Goal: Transaction & Acquisition: Purchase product/service

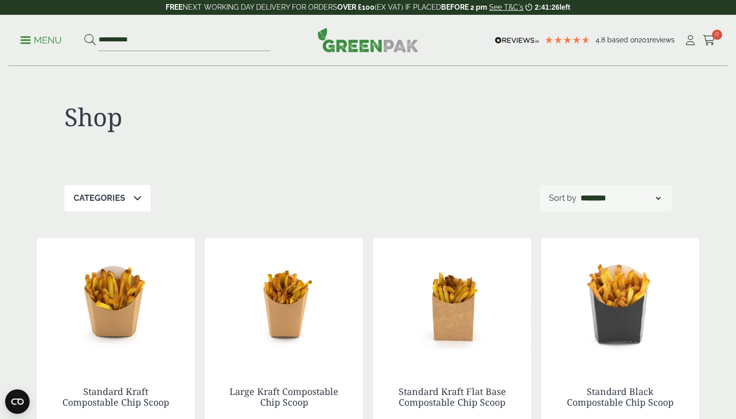
click at [29, 37] on link "Menu" at bounding box center [40, 39] width 41 height 10
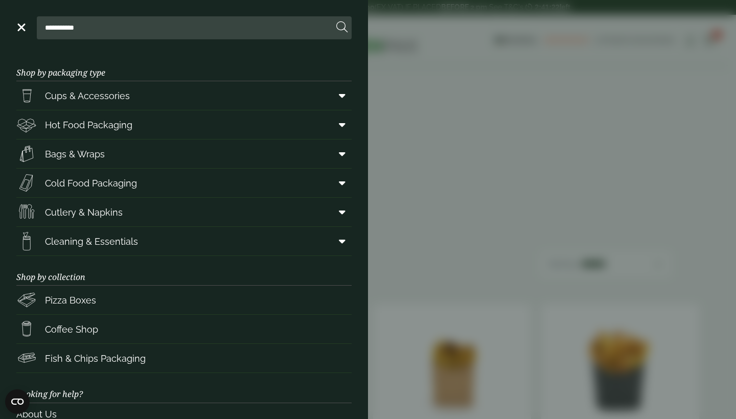
click at [562, 150] on aside "**********" at bounding box center [368, 209] width 736 height 419
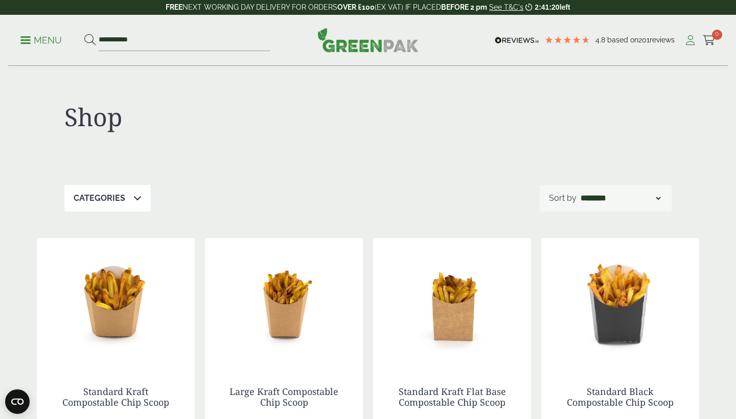
click at [688, 36] on icon at bounding box center [690, 40] width 13 height 10
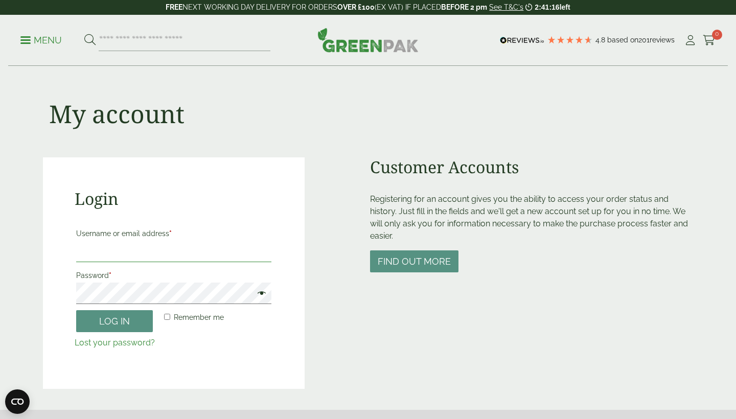
click at [128, 248] on input "Username or email address *" at bounding box center [173, 251] width 195 height 21
click at [405, 315] on div "Customer Accounts Registering for an account gives you the ability to access yo…" at bounding box center [531, 274] width 323 height 232
click at [412, 261] on button "Find out more" at bounding box center [414, 262] width 88 height 22
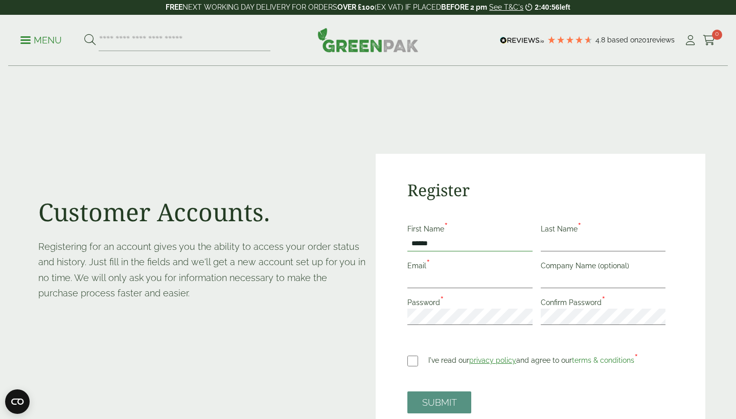
type input "******"
type input "*********"
type input "**********"
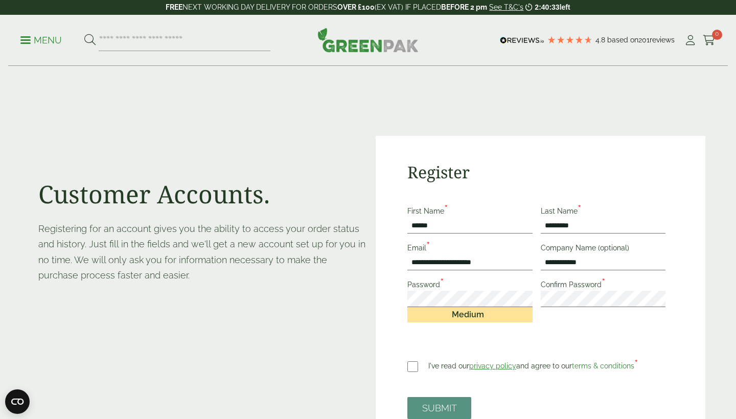
scroll to position [86, 0]
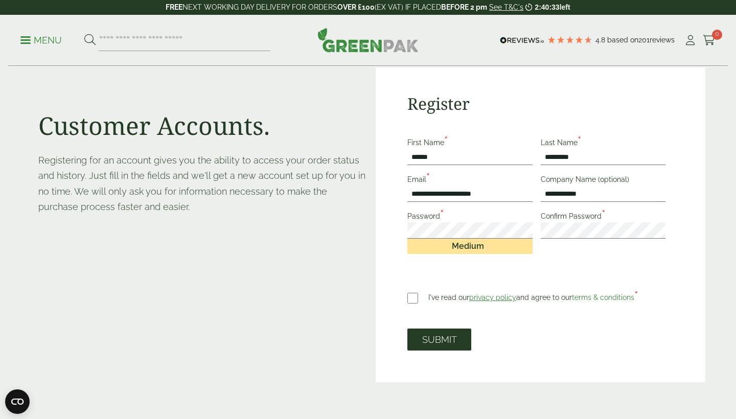
click at [440, 345] on button "SUBMIT" at bounding box center [440, 340] width 64 height 22
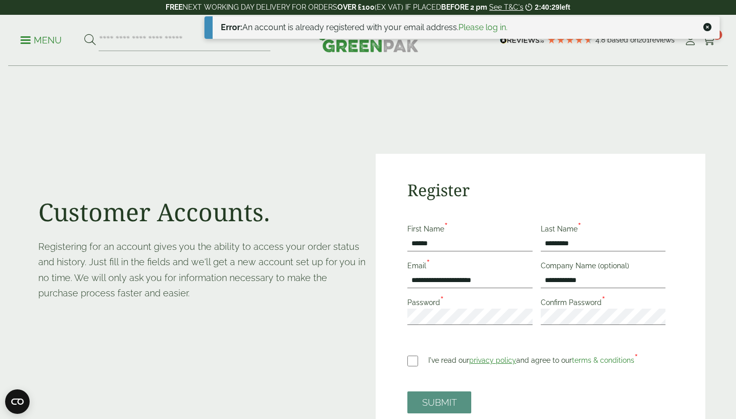
click at [479, 25] on link "Please log in." at bounding box center [483, 28] width 49 height 10
click at [489, 26] on link "Please log in." at bounding box center [483, 28] width 49 height 10
click at [707, 27] on icon at bounding box center [708, 27] width 8 height 8
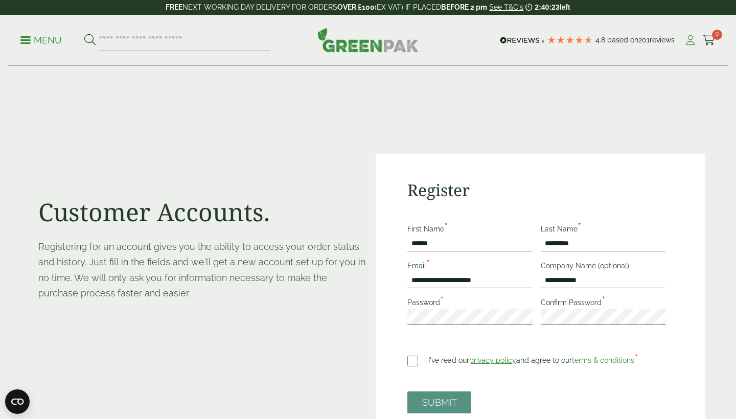
click at [688, 39] on icon at bounding box center [690, 40] width 13 height 10
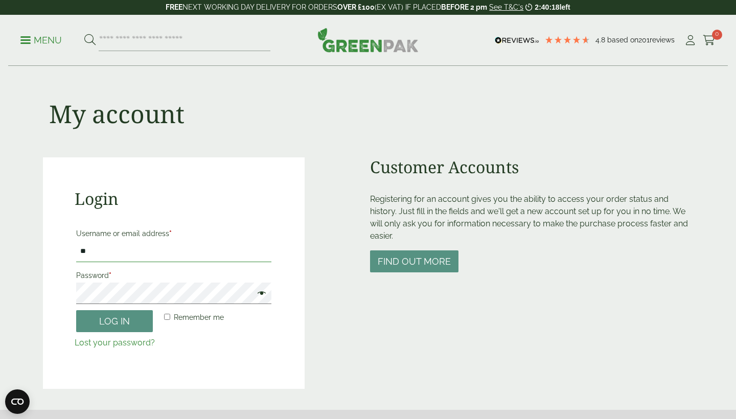
type input "**********"
click at [115, 321] on button "Log in" at bounding box center [114, 321] width 77 height 22
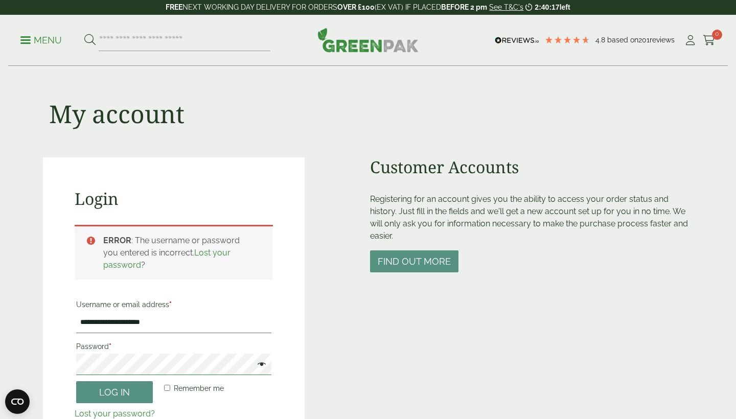
scroll to position [225, 0]
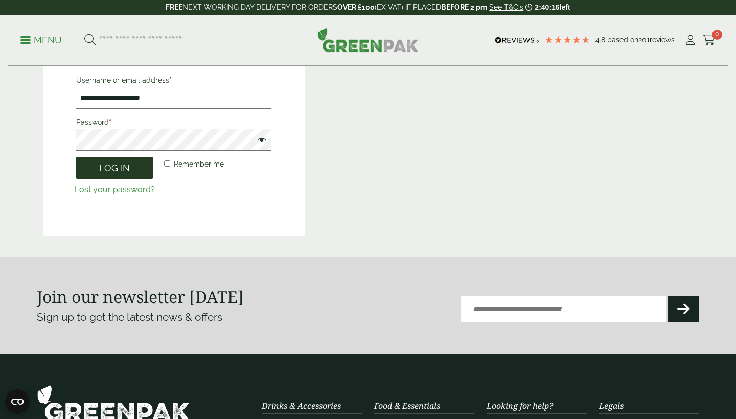
click at [115, 165] on button "Log in" at bounding box center [114, 168] width 77 height 22
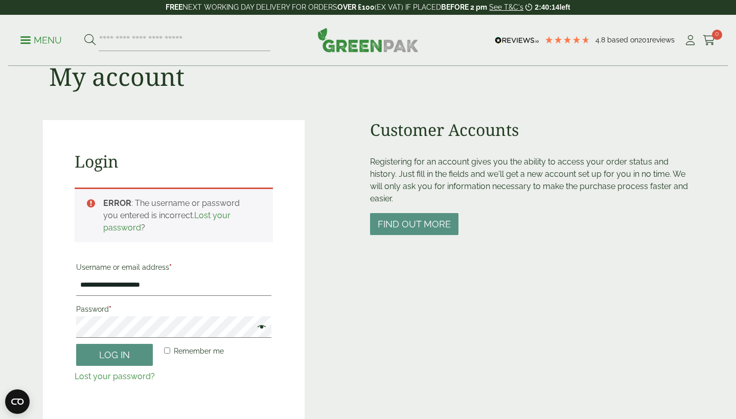
scroll to position [119, 0]
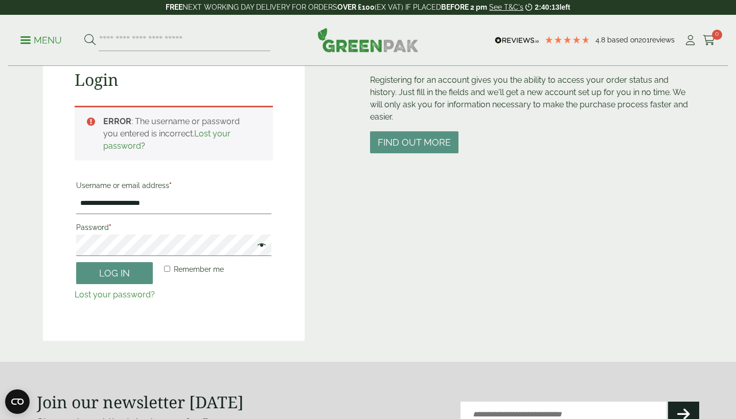
click at [203, 134] on link "Lost your password" at bounding box center [166, 140] width 127 height 22
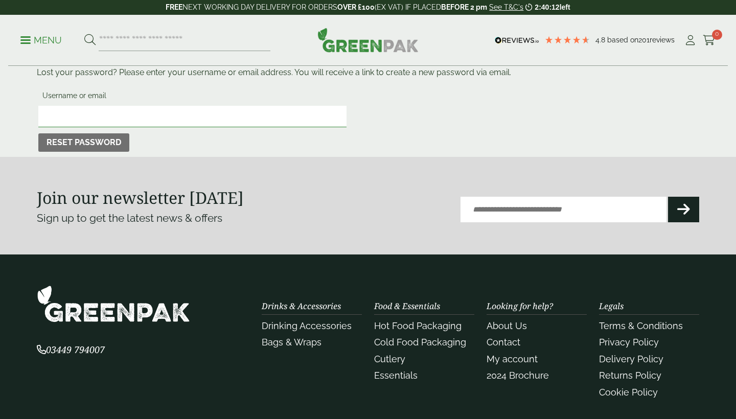
click at [91, 109] on input "Username or email" at bounding box center [192, 116] width 308 height 21
type input "**********"
click at [83, 142] on button "Reset password" at bounding box center [83, 142] width 91 height 18
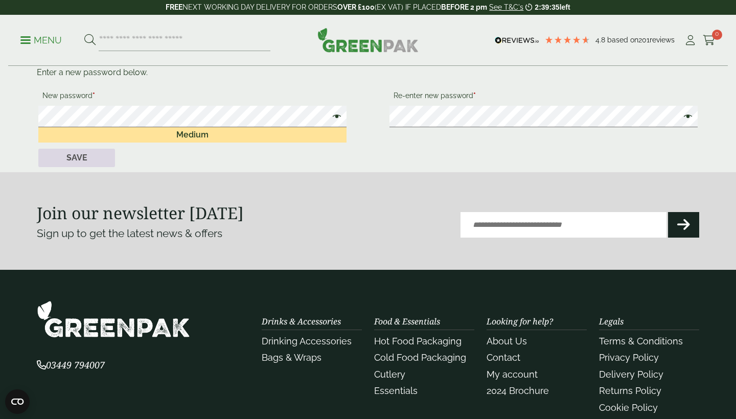
click at [77, 162] on button "Save" at bounding box center [76, 158] width 77 height 18
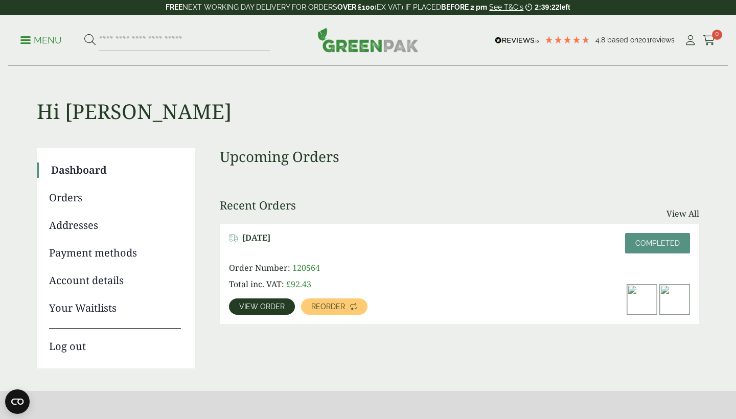
click at [257, 306] on span "View order" at bounding box center [262, 306] width 46 height 7
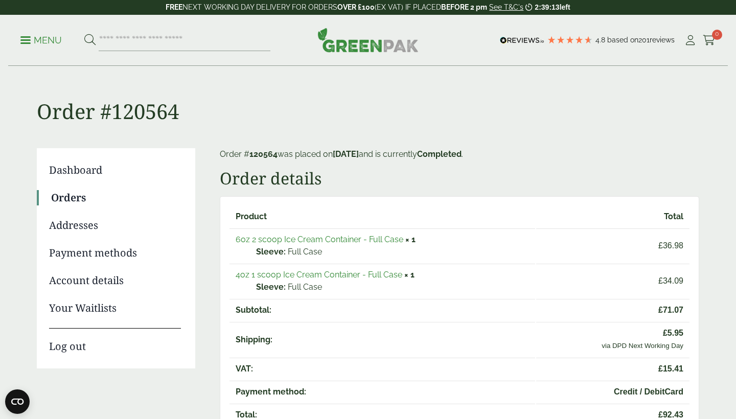
click at [28, 48] on ul "Menu" at bounding box center [145, 40] width 250 height 21
click at [26, 36] on link "Menu" at bounding box center [40, 39] width 41 height 10
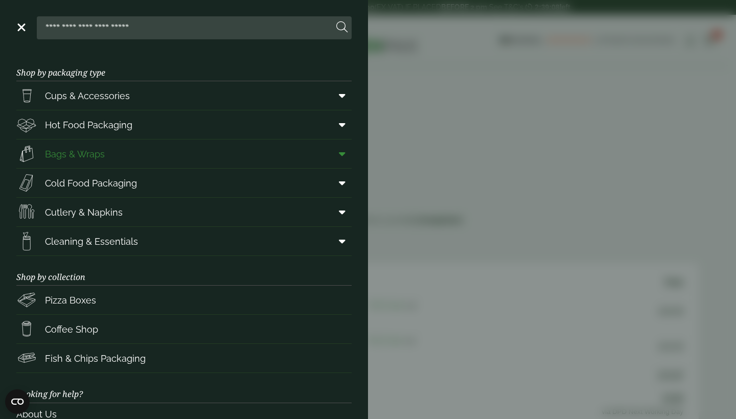
click at [86, 154] on span "Bags & Wraps" at bounding box center [75, 154] width 60 height 14
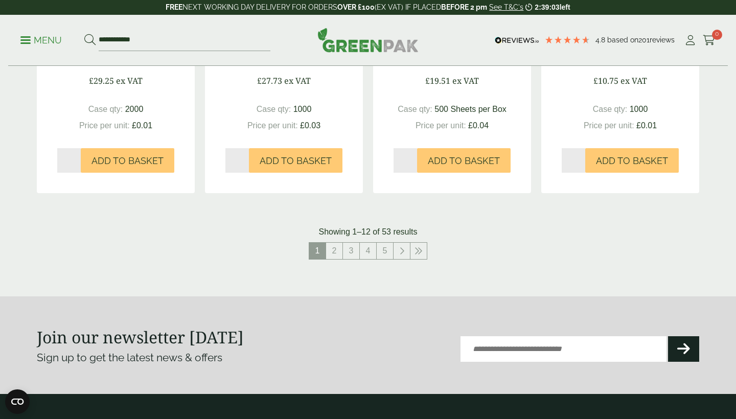
scroll to position [1153, 0]
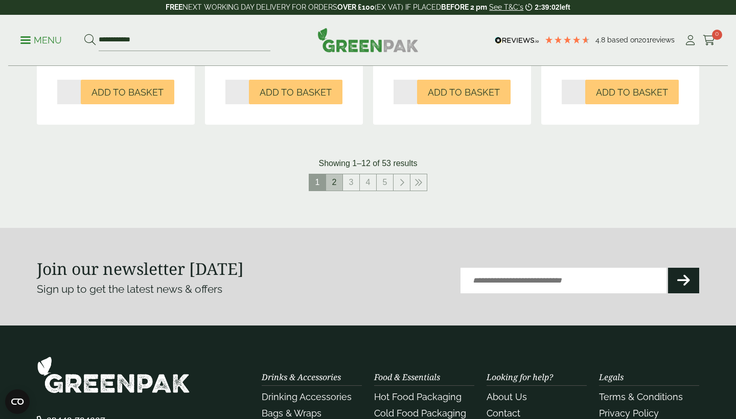
click at [342, 181] on link "2" at bounding box center [334, 182] width 16 height 16
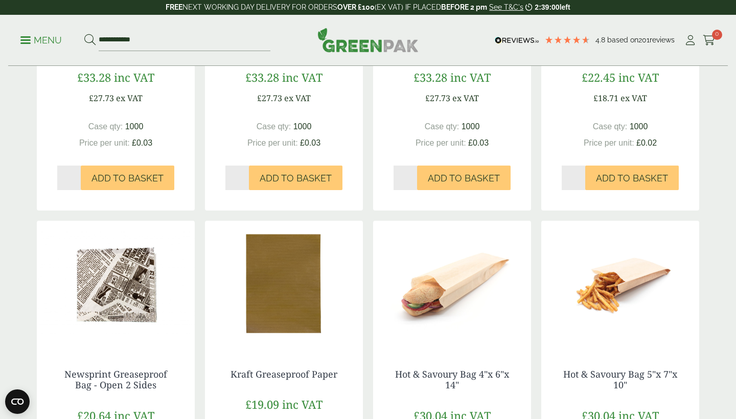
scroll to position [1063, 0]
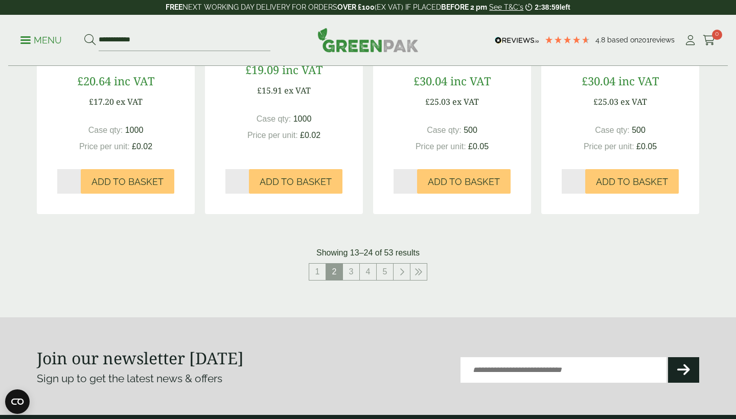
click at [361, 278] on nav "1 2 3 4 5" at bounding box center [368, 273] width 663 height 21
click at [354, 272] on link "3" at bounding box center [351, 272] width 16 height 16
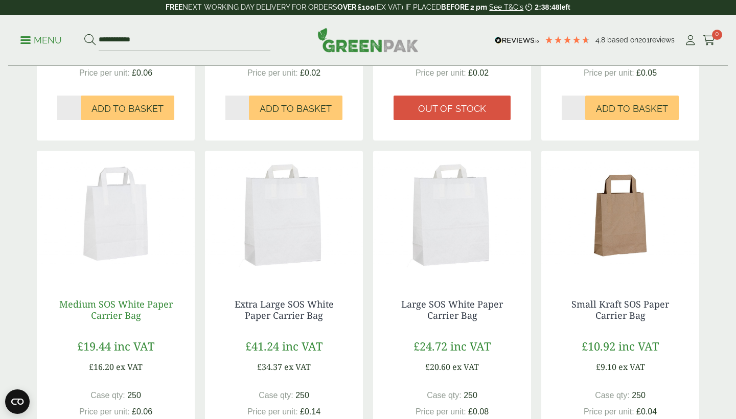
scroll to position [729, 0]
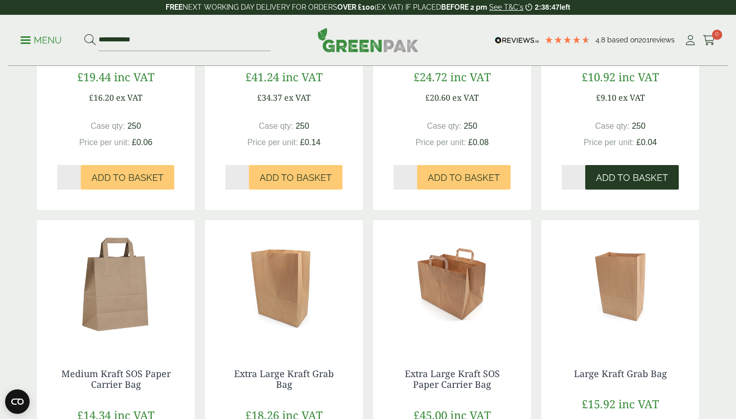
click at [639, 174] on span "Add to Basket" at bounding box center [632, 177] width 72 height 11
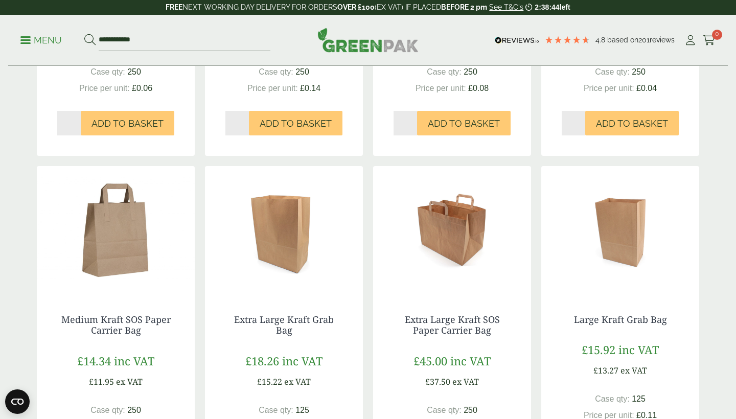
scroll to position [802, 0]
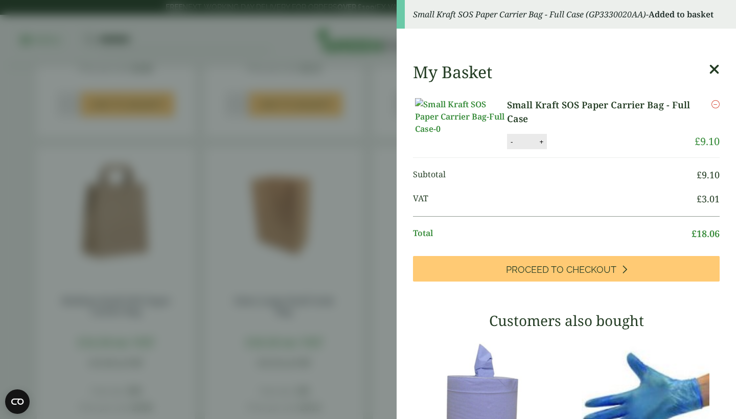
click at [712, 68] on icon at bounding box center [714, 69] width 11 height 14
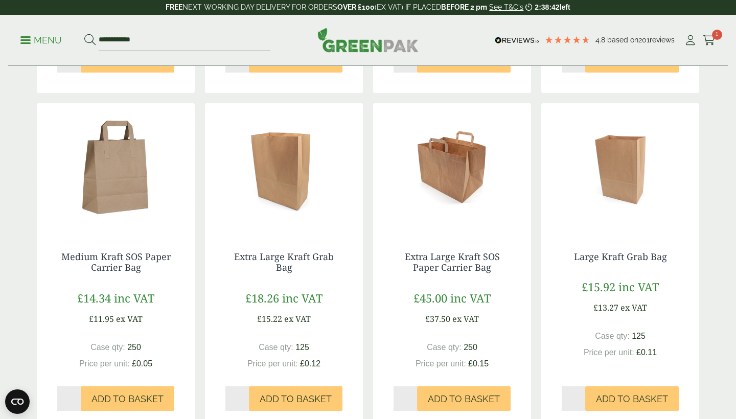
scroll to position [932, 0]
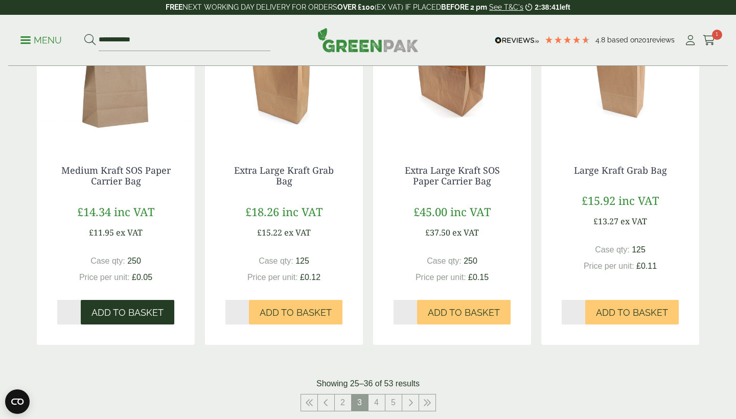
click at [118, 307] on span "Add to Basket" at bounding box center [128, 312] width 72 height 11
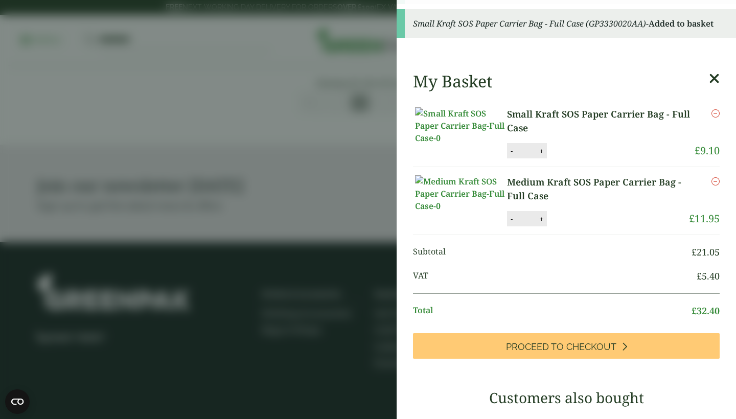
scroll to position [1044, 0]
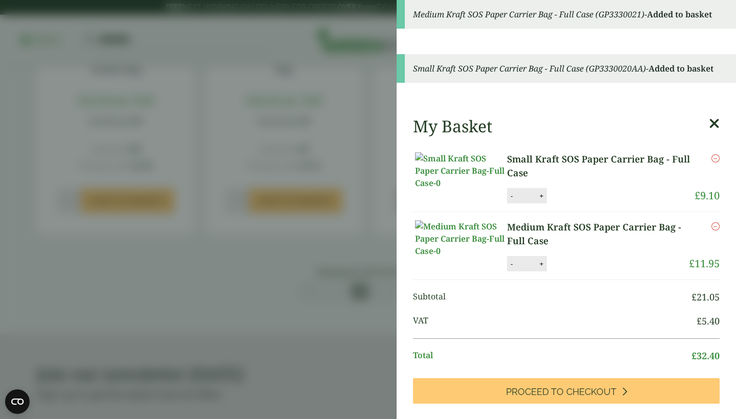
click at [221, 303] on aside "Medium Kraft SOS Paper Carrier Bag - Full Case (GP3330021) - Added to basket Sm…" at bounding box center [368, 209] width 736 height 419
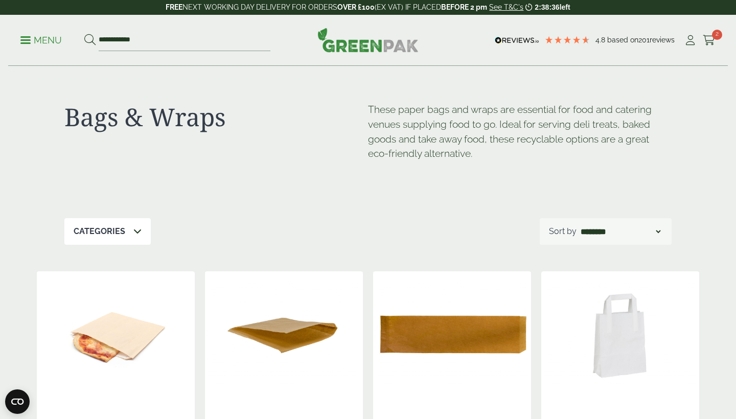
scroll to position [0, 0]
click at [25, 41] on p "Menu" at bounding box center [40, 40] width 41 height 12
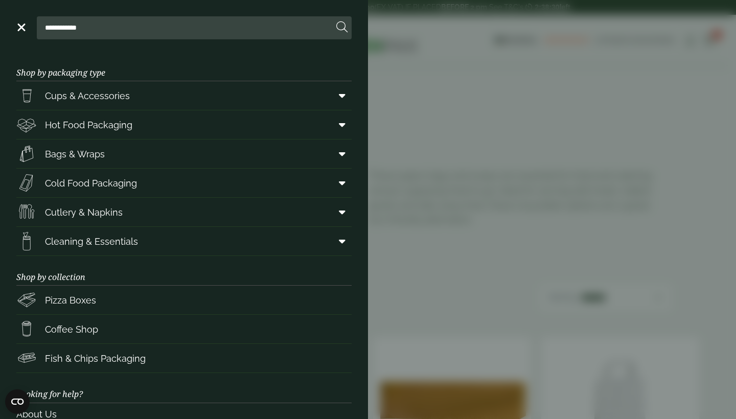
click at [60, 23] on input "**********" at bounding box center [187, 27] width 293 height 21
type input "*********"
click at [342, 28] on button at bounding box center [342, 27] width 11 height 13
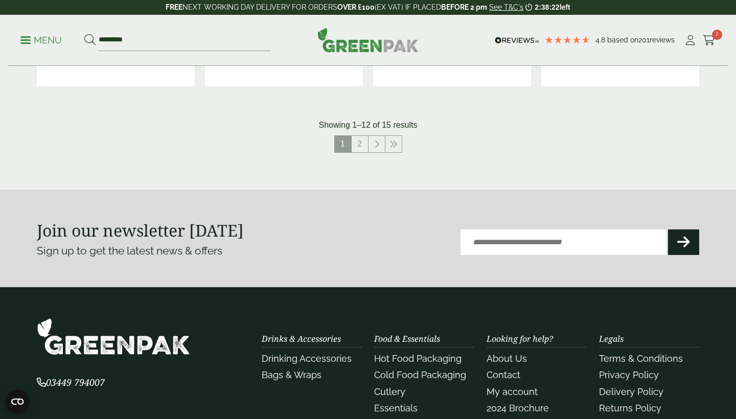
scroll to position [1213, 0]
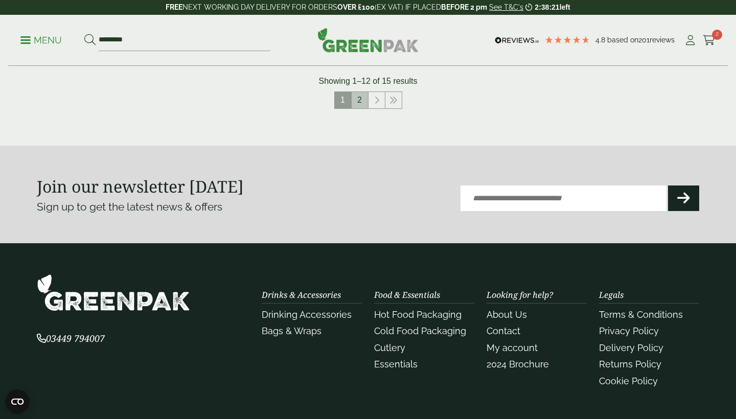
click at [360, 96] on link "2" at bounding box center [360, 100] width 16 height 16
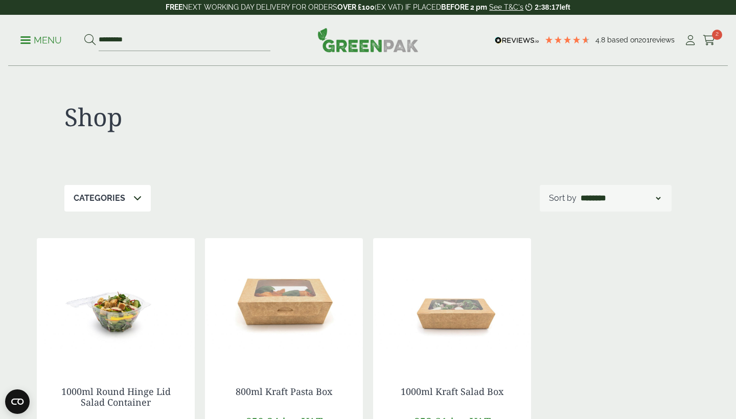
click at [26, 37] on link "Menu" at bounding box center [40, 39] width 41 height 10
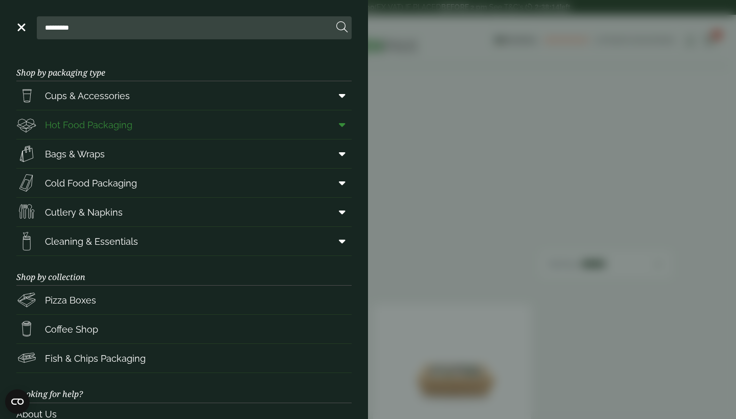
click at [83, 121] on span "Hot Food Packaging" at bounding box center [88, 125] width 87 height 14
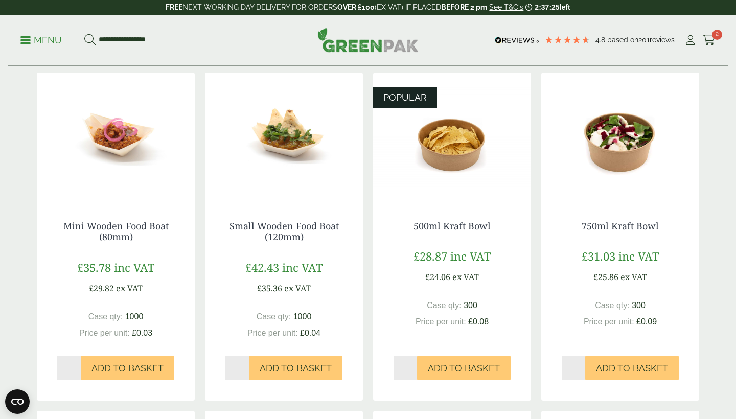
scroll to position [614, 0]
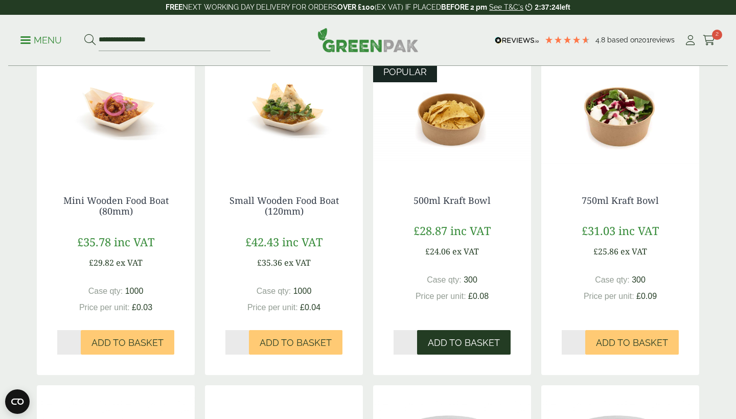
click at [452, 342] on span "Add to Basket" at bounding box center [464, 343] width 72 height 11
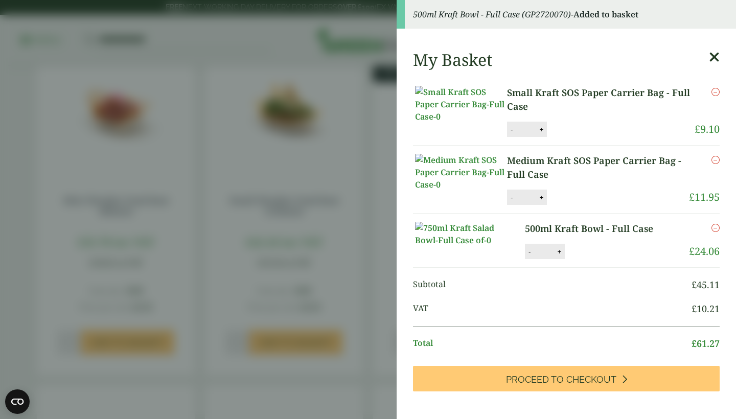
click at [363, 156] on aside "500ml Kraft Bowl - Full Case (GP2720070) - Added to basket My Basket Small Kraf…" at bounding box center [368, 209] width 736 height 419
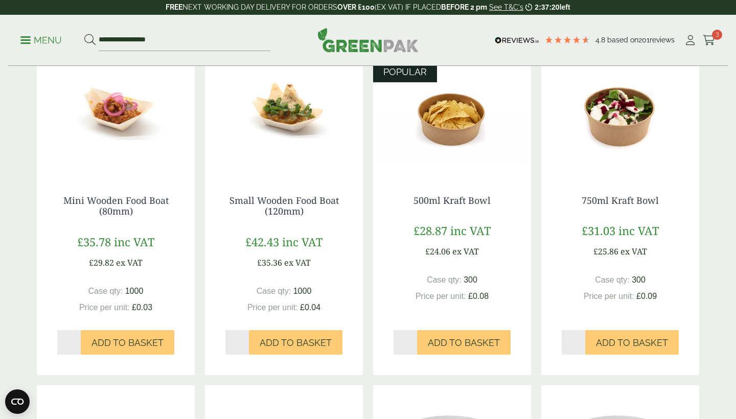
click at [444, 124] on img at bounding box center [452, 111] width 158 height 128
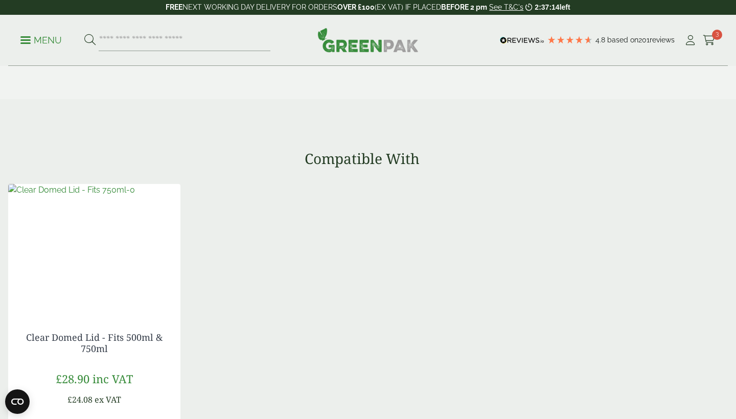
scroll to position [927, 0]
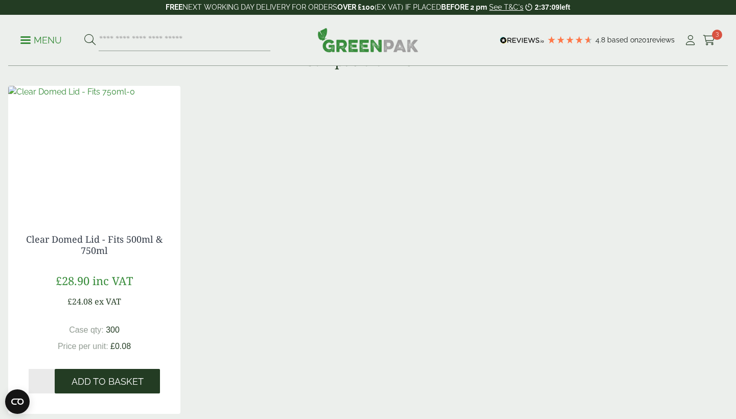
click at [116, 382] on span "Add to Basket" at bounding box center [108, 381] width 72 height 11
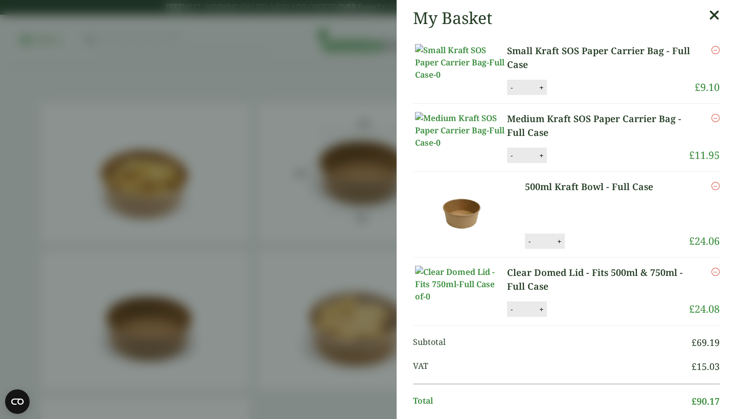
scroll to position [0, 0]
click at [352, 201] on aside "My Basket Small Kraft SOS Paper Carrier Bag - Full Case Small Kraft SOS Paper C…" at bounding box center [368, 209] width 736 height 419
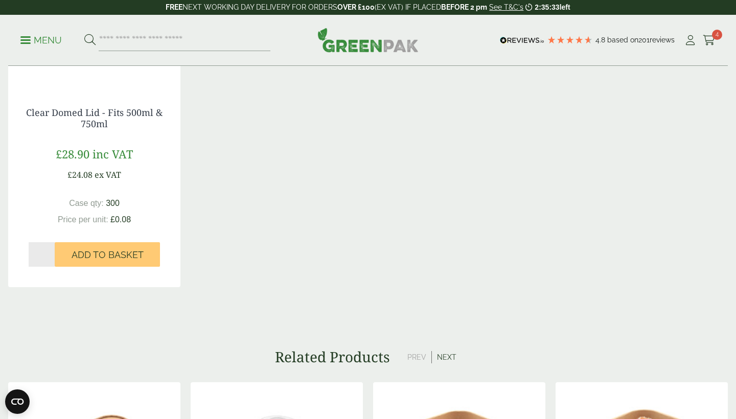
scroll to position [1107, 0]
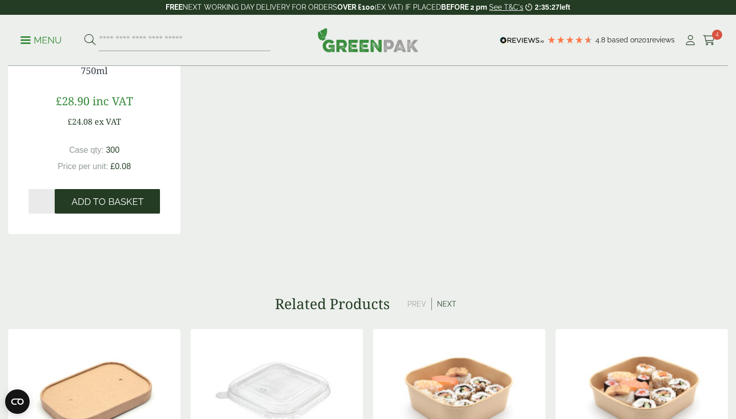
click at [101, 203] on span "Add to Basket" at bounding box center [108, 201] width 72 height 11
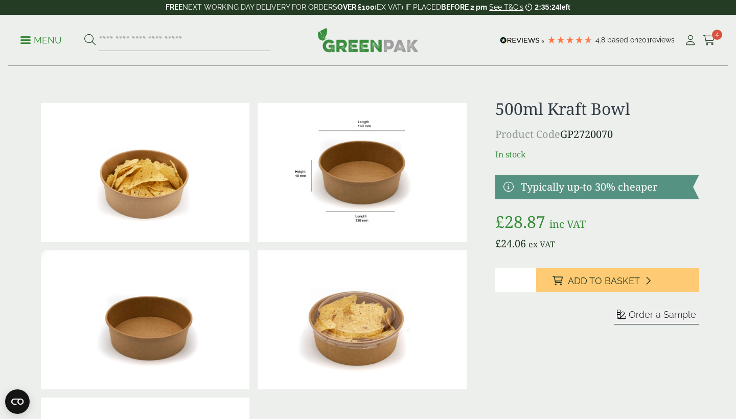
scroll to position [0, 0]
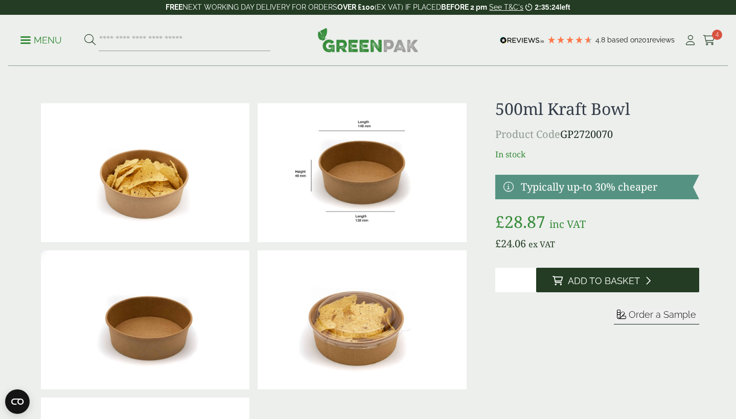
click at [578, 279] on span "Add to Basket" at bounding box center [604, 281] width 72 height 11
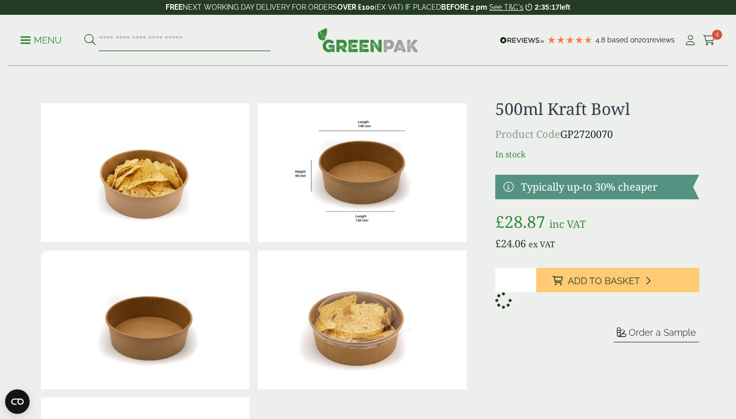
click at [138, 46] on input "search" at bounding box center [185, 40] width 172 height 21
type input "*******"
click at [89, 40] on button at bounding box center [89, 40] width 11 height 13
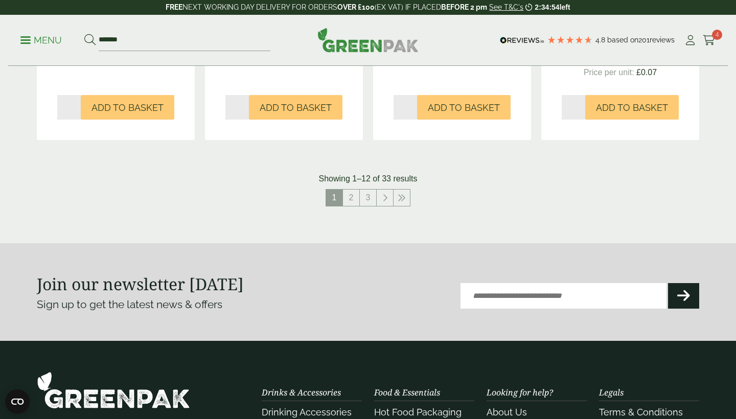
scroll to position [973, 0]
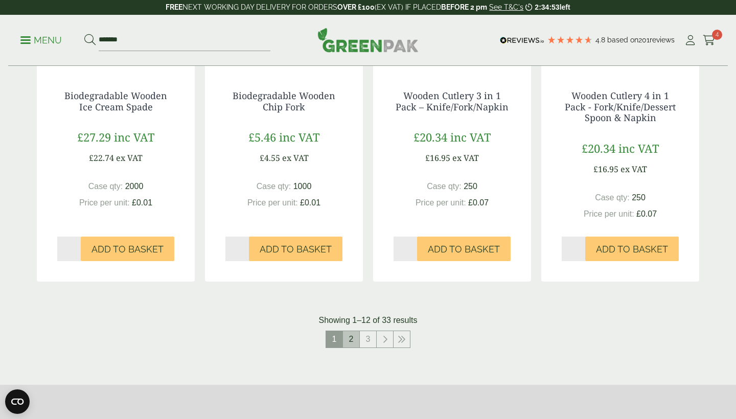
click at [353, 334] on link "2" at bounding box center [351, 339] width 16 height 16
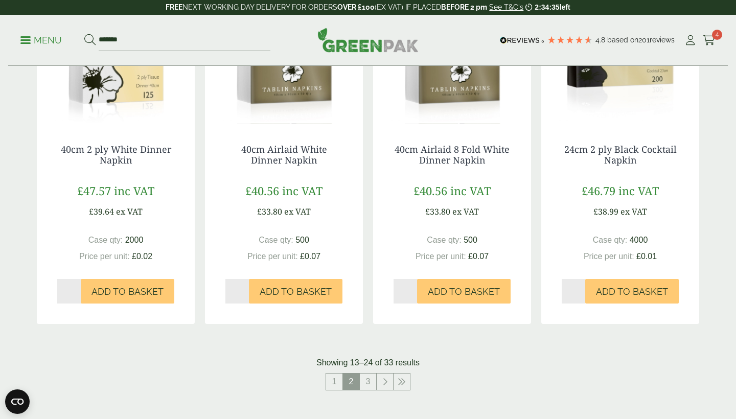
scroll to position [1122, 0]
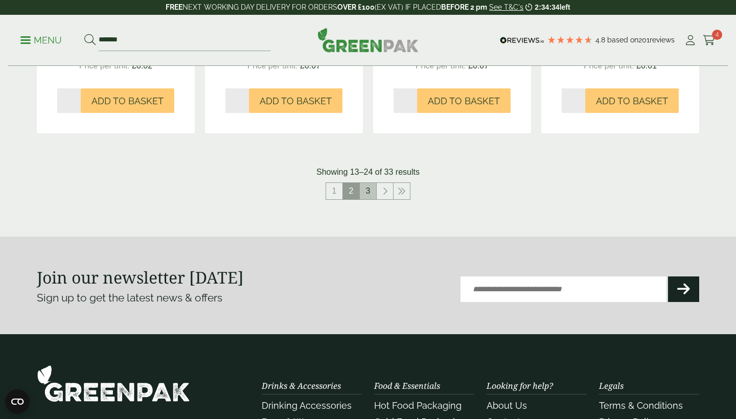
click at [369, 189] on link "3" at bounding box center [368, 191] width 16 height 16
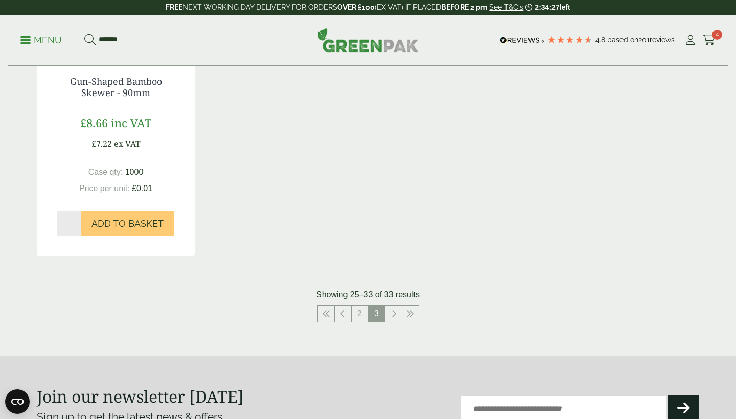
scroll to position [1016, 0]
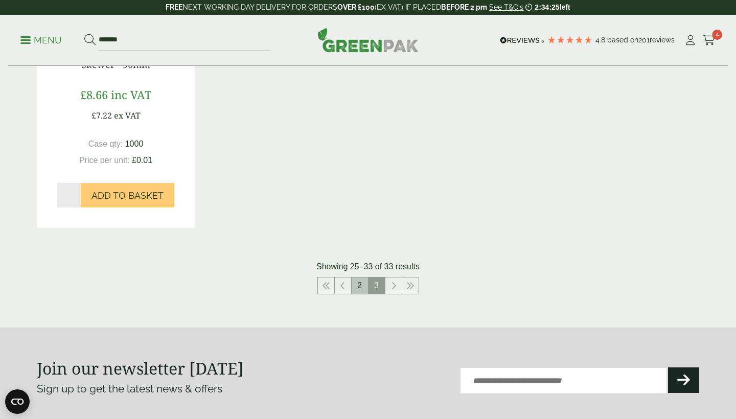
click at [362, 283] on link "2" at bounding box center [360, 286] width 16 height 16
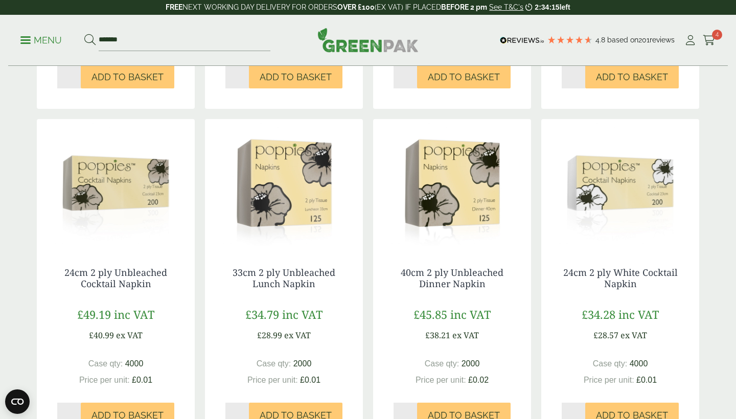
scroll to position [517, 0]
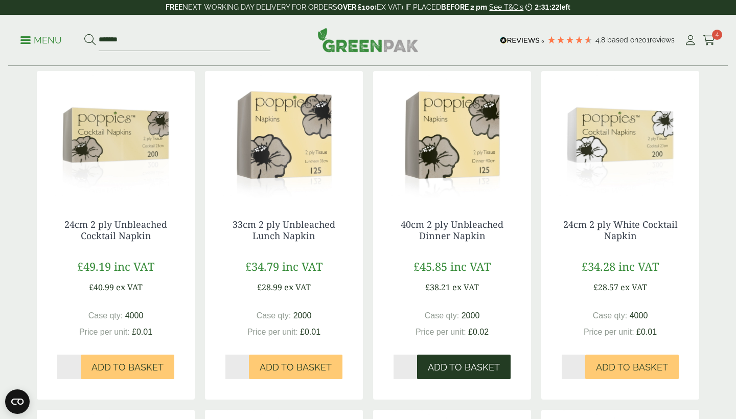
click at [461, 364] on span "Add to Basket" at bounding box center [464, 367] width 72 height 11
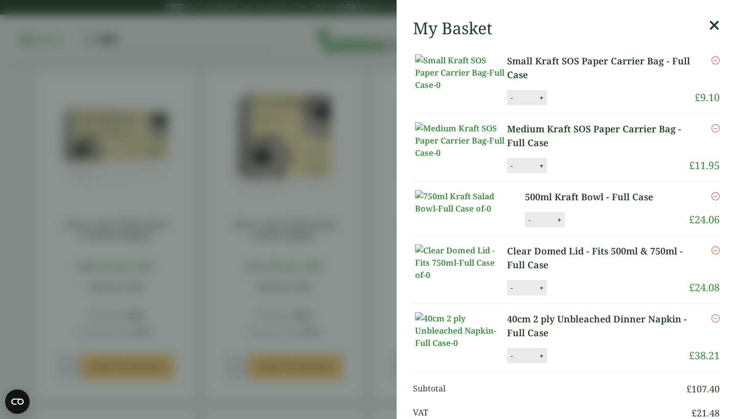
scroll to position [84, 0]
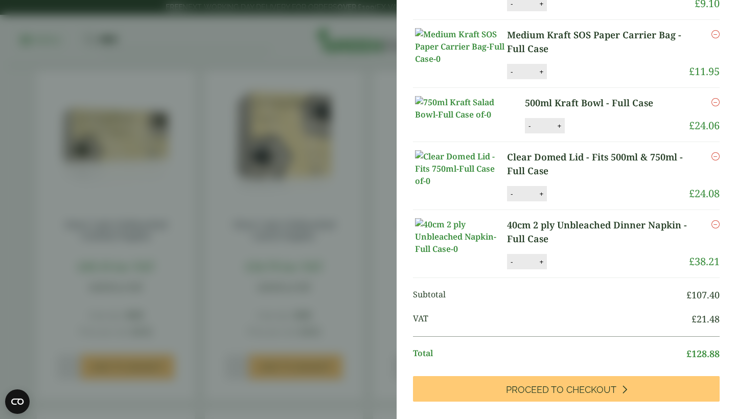
click at [562, 130] on button "+" at bounding box center [559, 126] width 10 height 9
type input "*"
click at [542, 198] on button "+" at bounding box center [541, 194] width 10 height 9
type input "*"
click at [605, 134] on button "Update" at bounding box center [592, 126] width 51 height 15
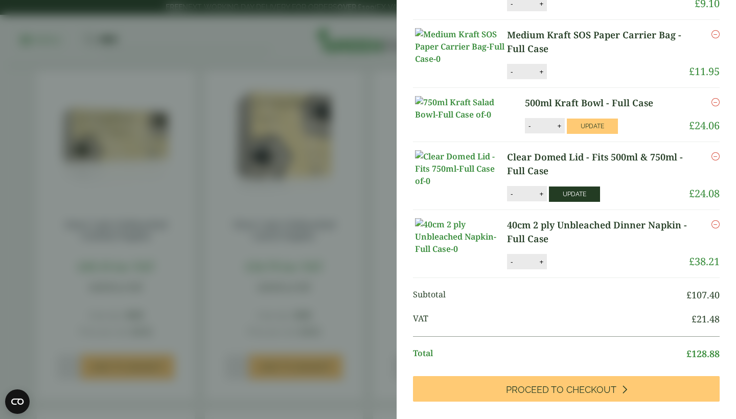
click at [577, 202] on button "Update" at bounding box center [574, 194] width 51 height 15
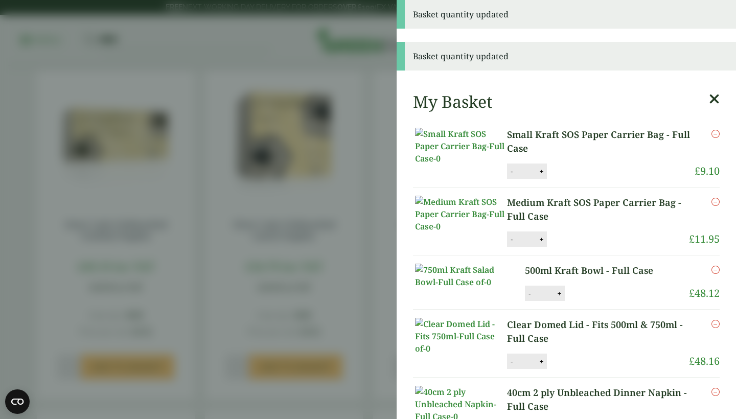
scroll to position [0, 0]
click at [543, 176] on button "+" at bounding box center [541, 171] width 10 height 9
type input "*"
click at [573, 180] on button "Update" at bounding box center [574, 171] width 51 height 15
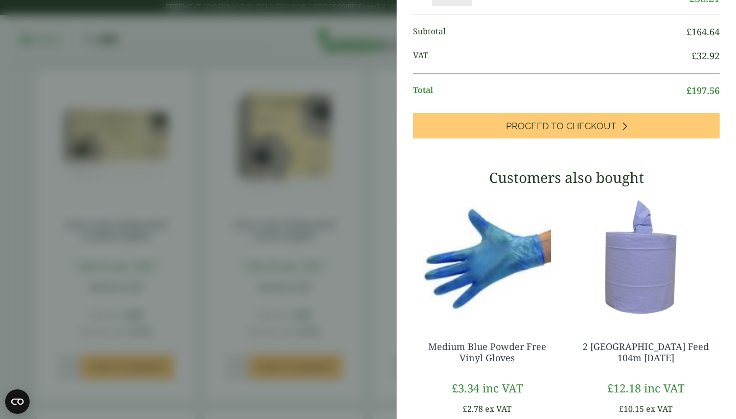
scroll to position [313, 0]
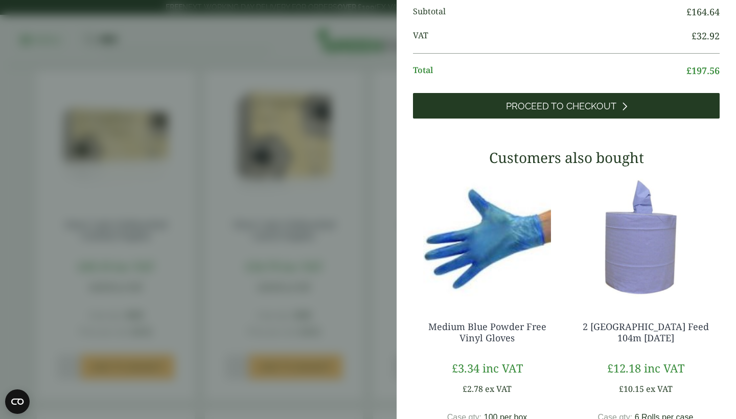
click at [573, 119] on link "Proceed to Checkout" at bounding box center [566, 106] width 307 height 26
